Goal: Navigation & Orientation: Find specific page/section

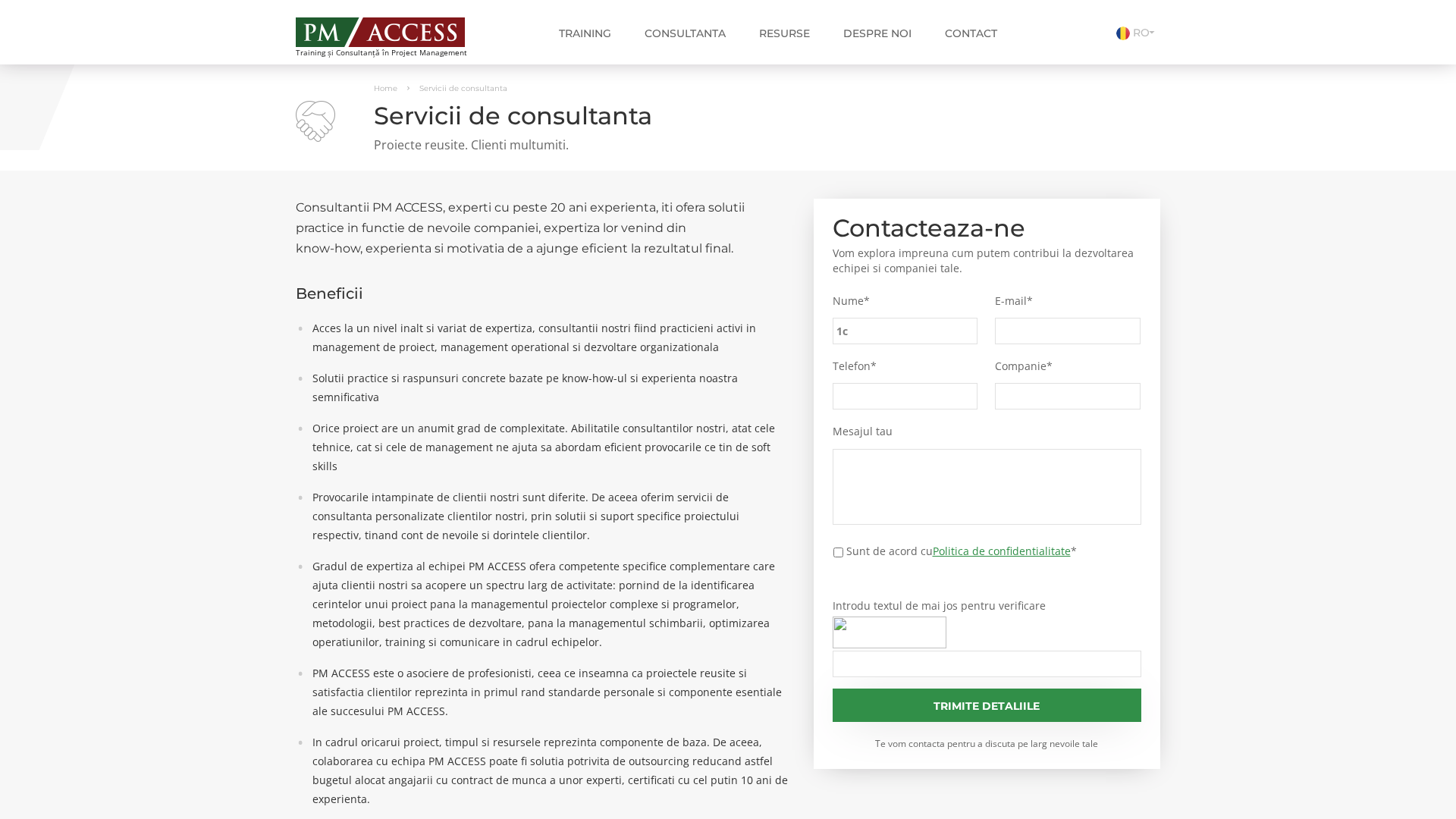
type input "1c2"
type input "d08"
type input "e37"
type input "9ff"
